Goal: Check status: Check status

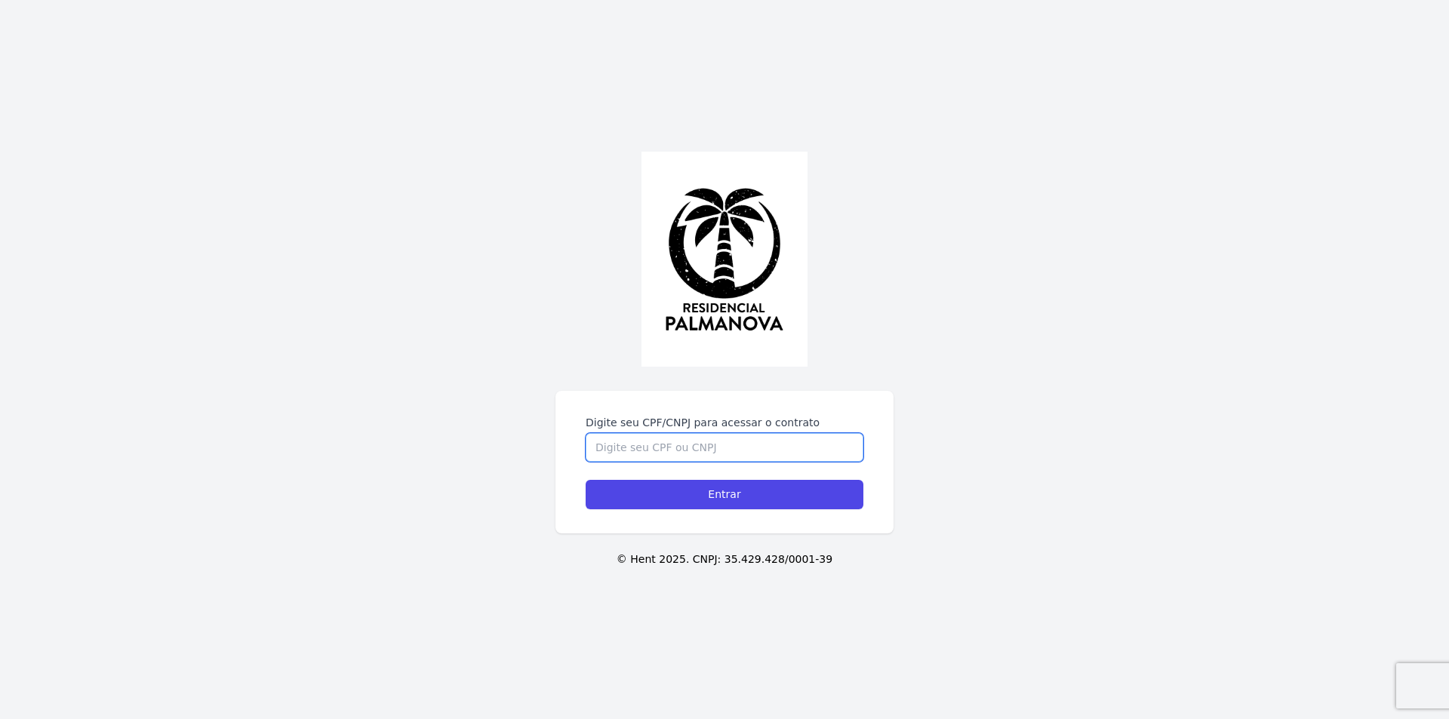
click at [660, 441] on input "Digite seu CPF/CNPJ para acessar o contrato" at bounding box center [725, 447] width 278 height 29
type input "45016545898"
click at [586, 480] on input "Entrar" at bounding box center [725, 494] width 278 height 29
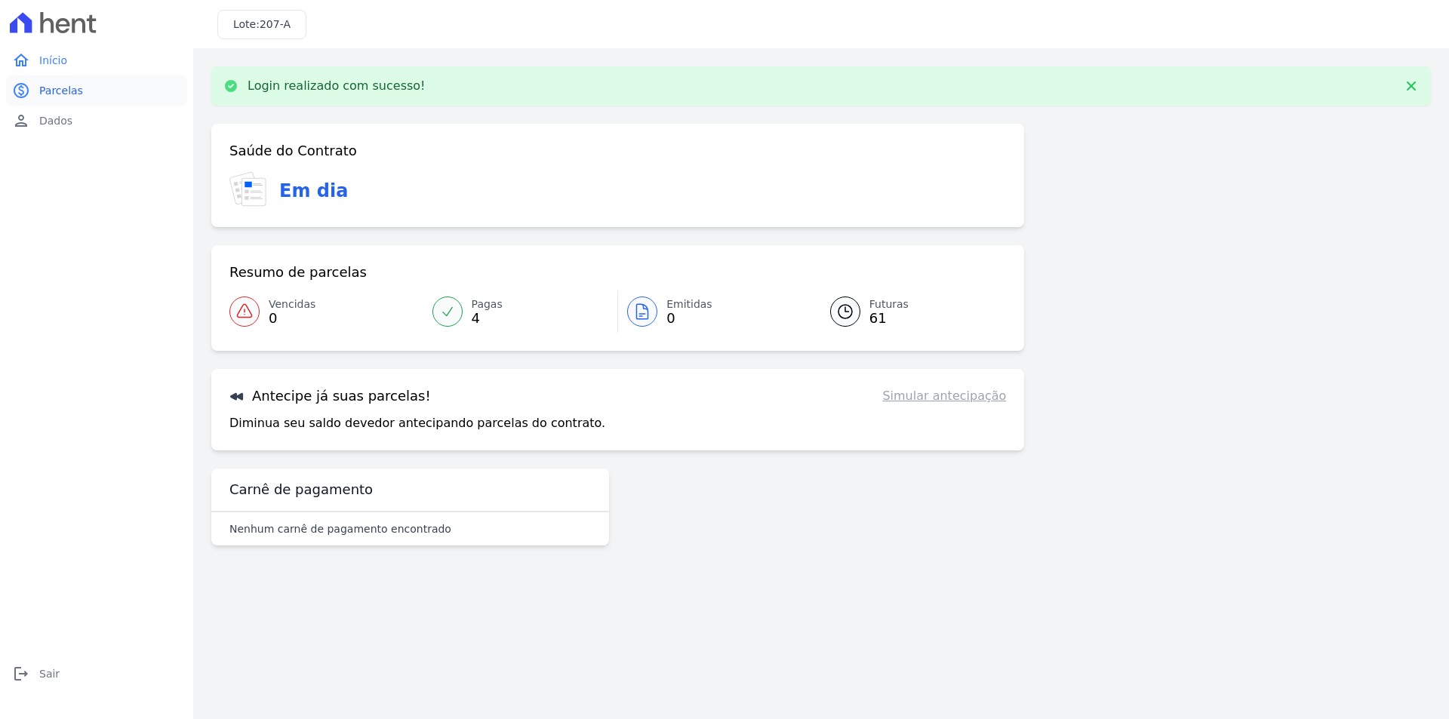
click at [81, 90] on link "paid Parcelas" at bounding box center [96, 90] width 181 height 30
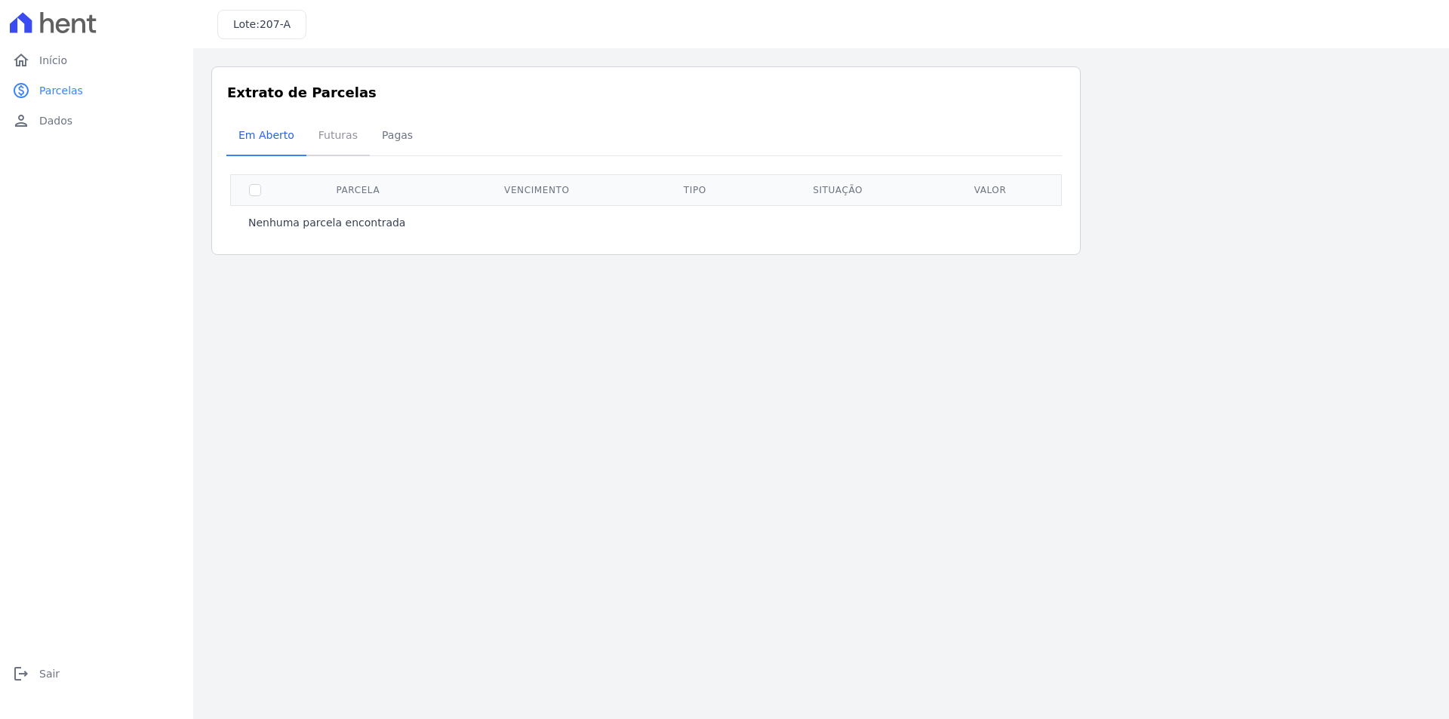
click at [334, 136] on span "Futuras" at bounding box center [338, 135] width 57 height 30
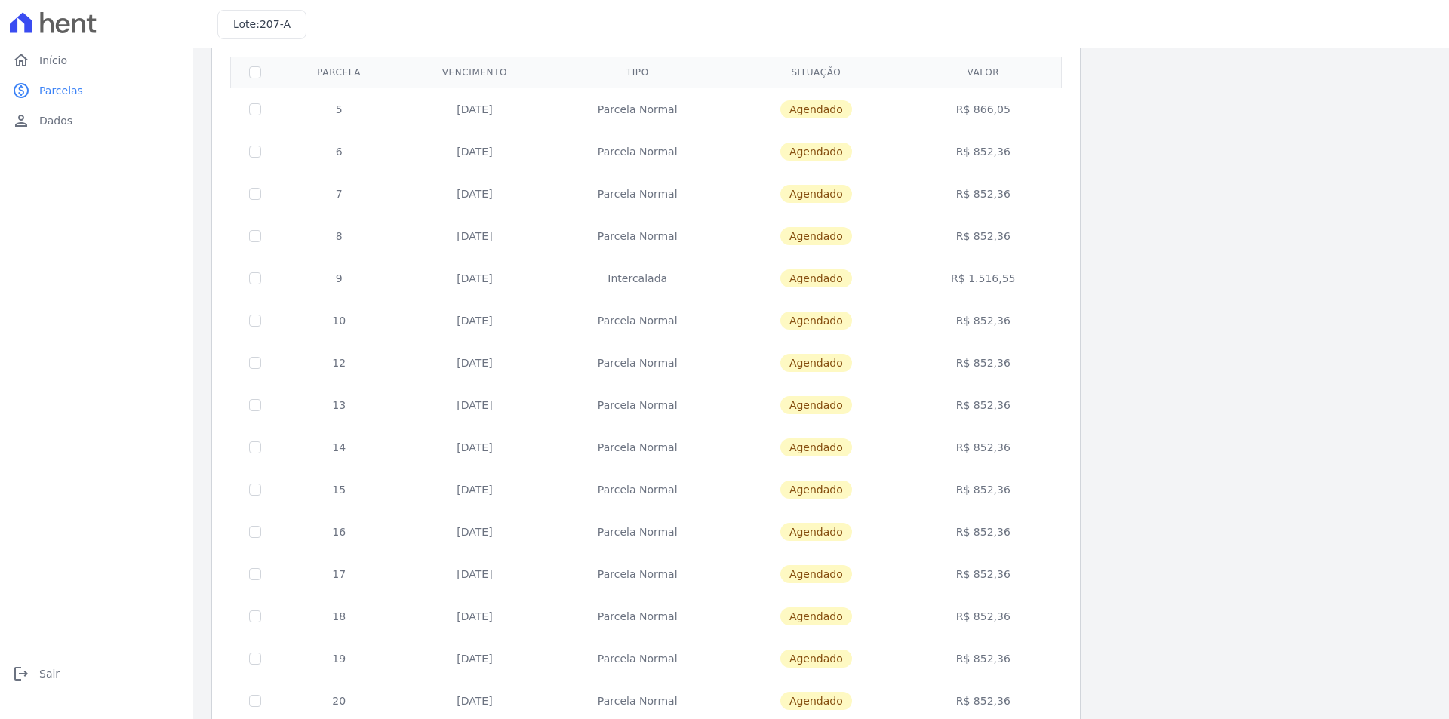
scroll to position [42, 0]
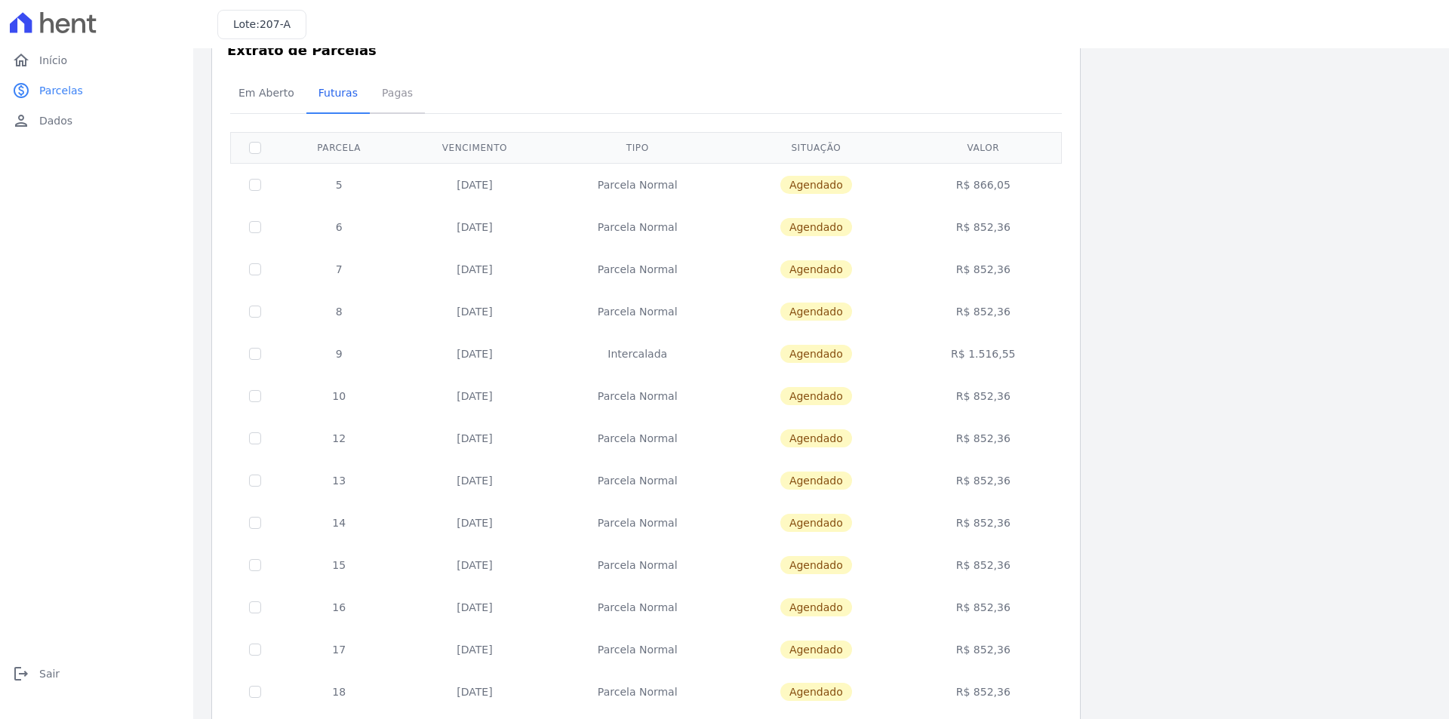
click at [378, 95] on span "Pagas" at bounding box center [397, 93] width 49 height 30
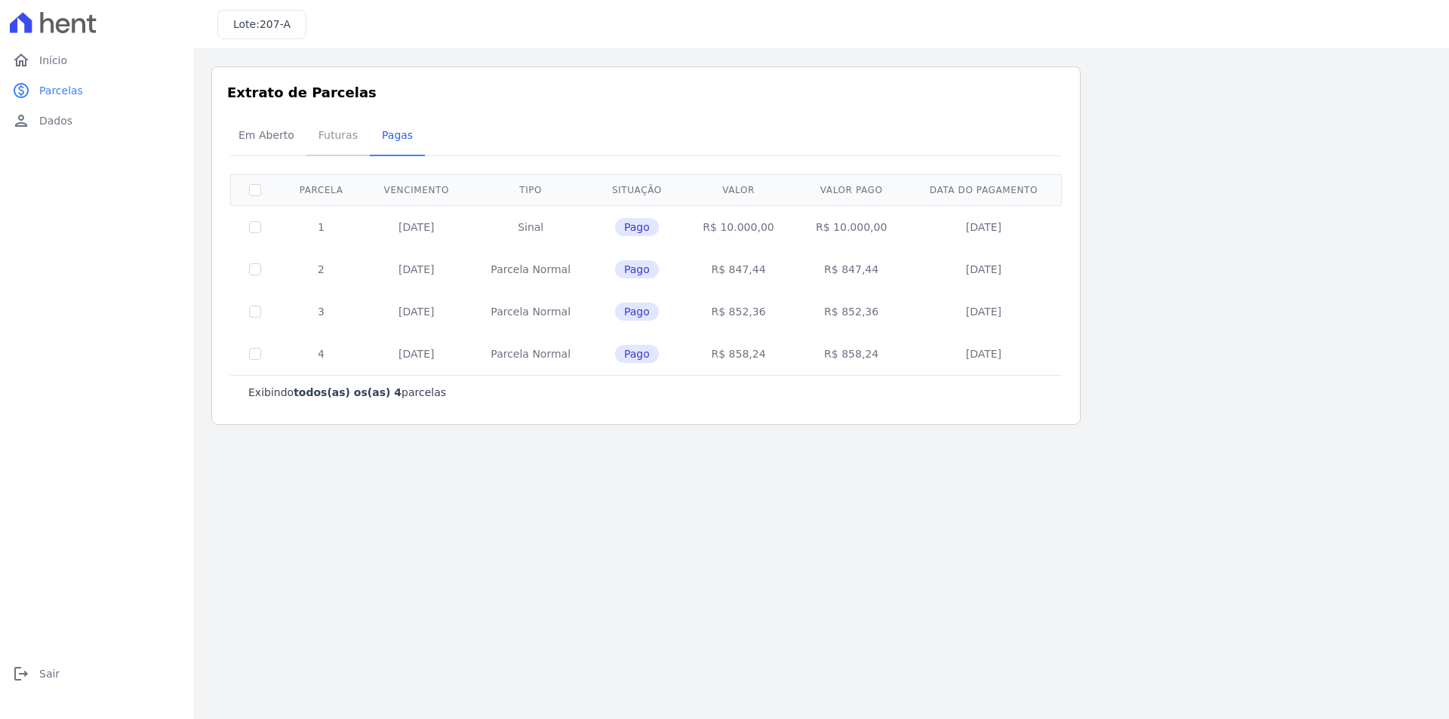
click at [328, 142] on span "Futuras" at bounding box center [338, 135] width 57 height 30
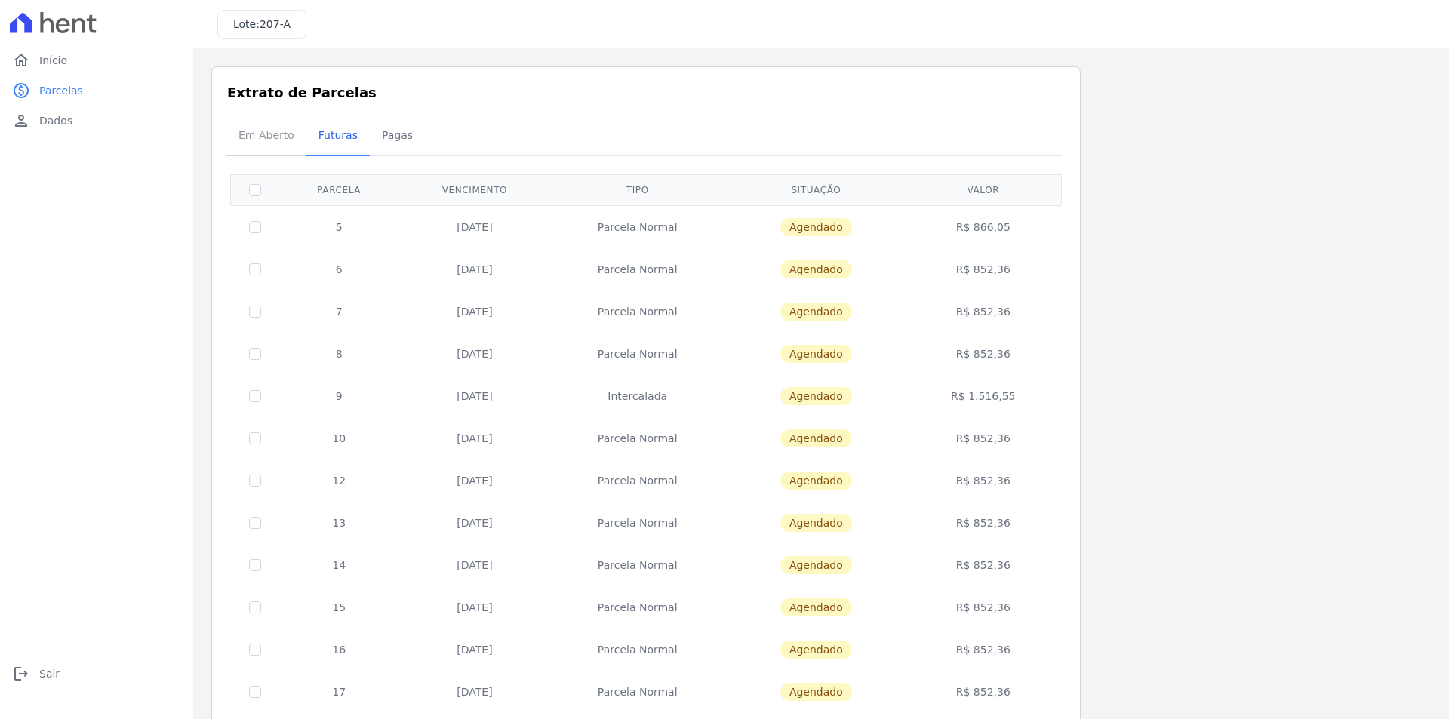
click at [258, 136] on span "Em Aberto" at bounding box center [266, 135] width 74 height 30
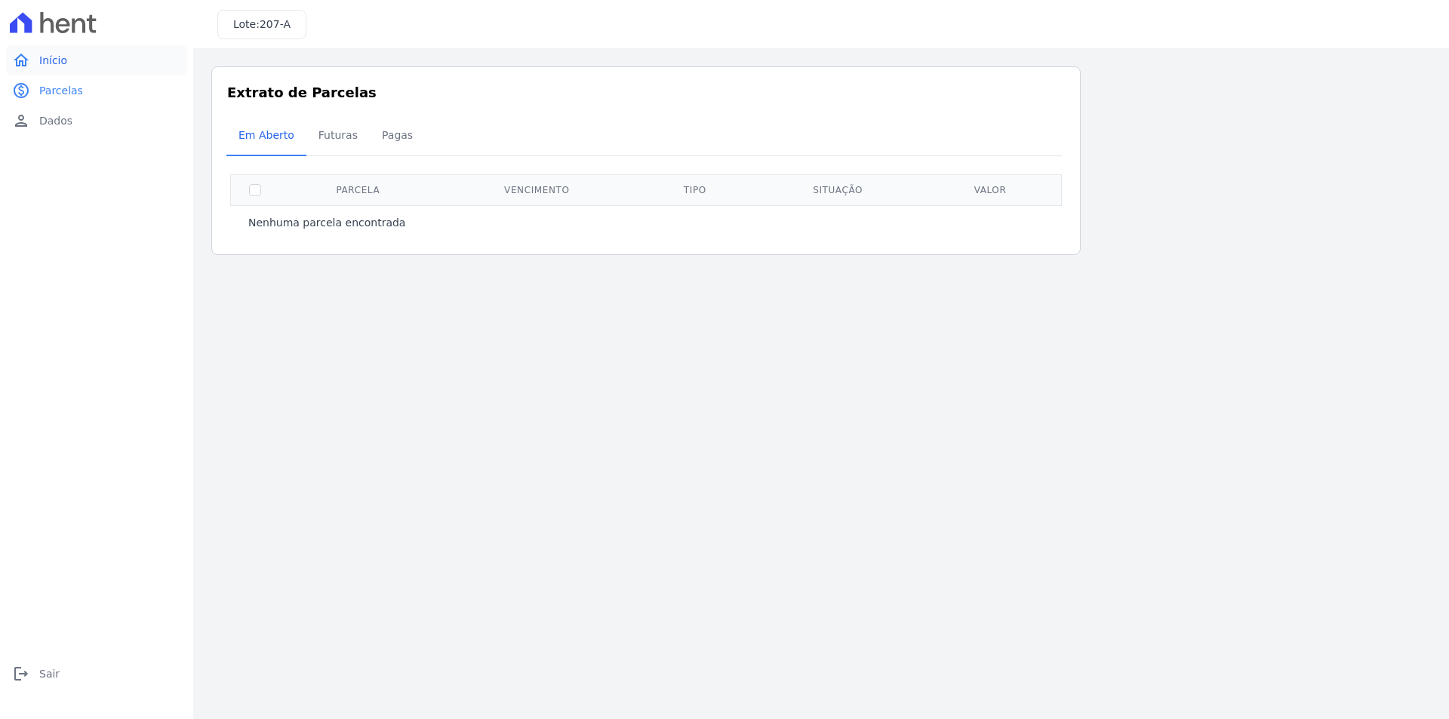
click at [68, 60] on link "home Início" at bounding box center [96, 60] width 181 height 30
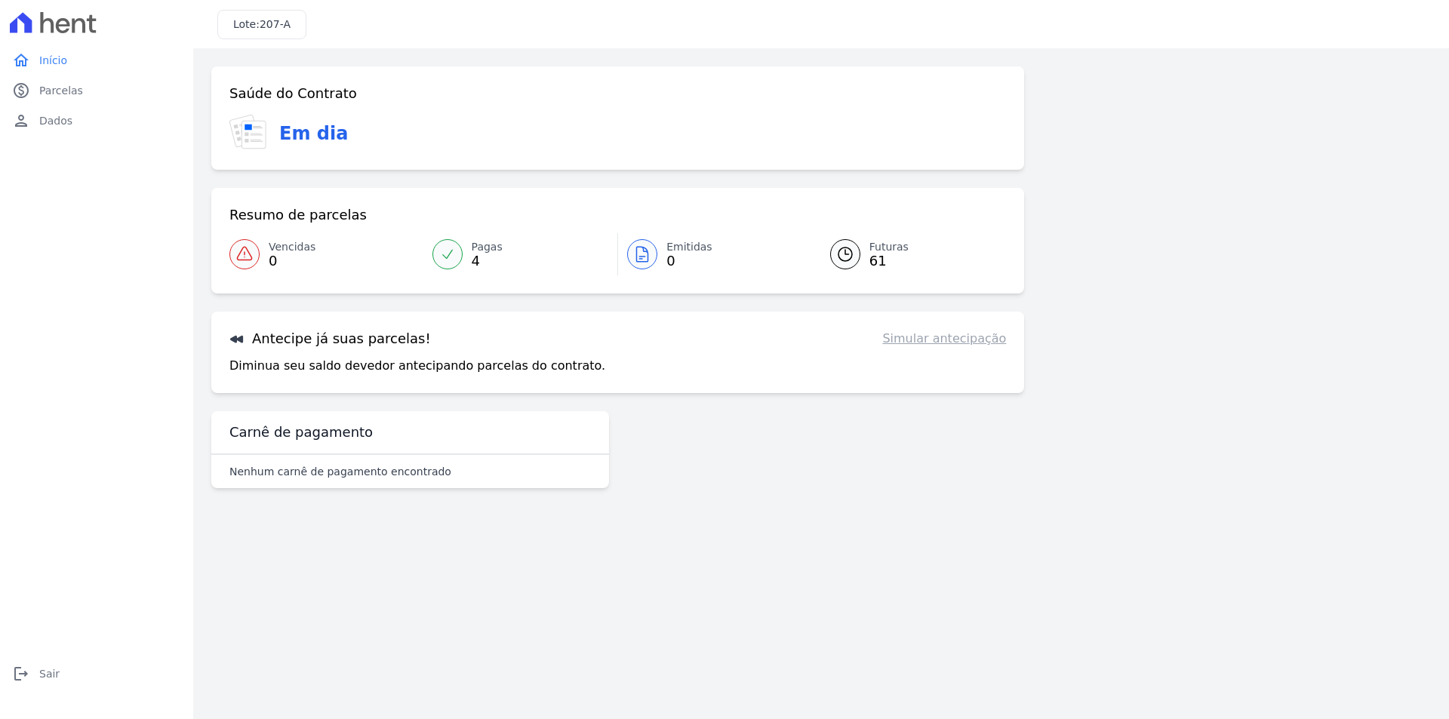
click at [878, 250] on span "Futuras" at bounding box center [889, 247] width 39 height 16
